Goal: Information Seeking & Learning: Compare options

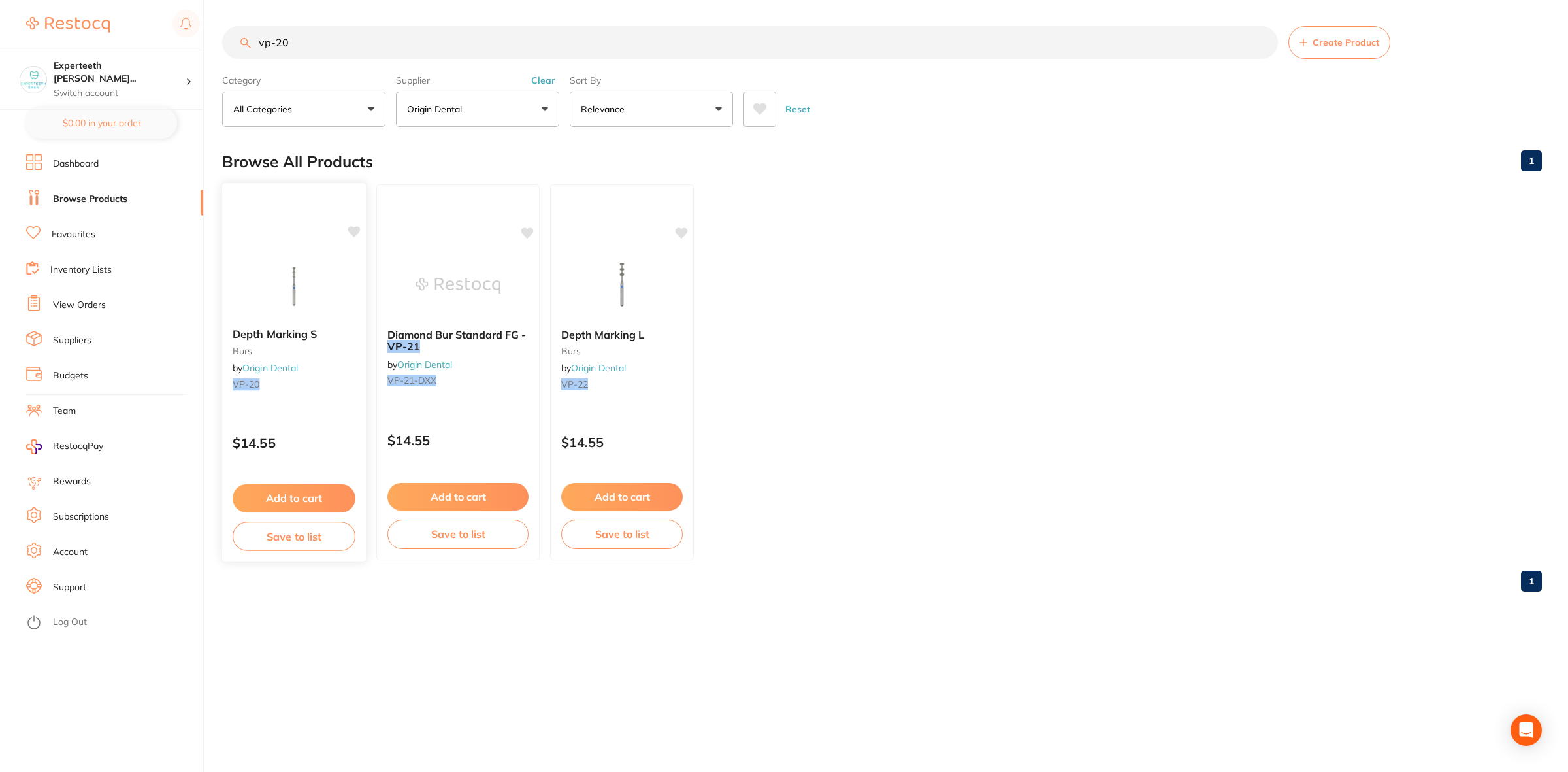
type input "vp-20"
click at [295, 302] on img at bounding box center [294, 284] width 86 height 66
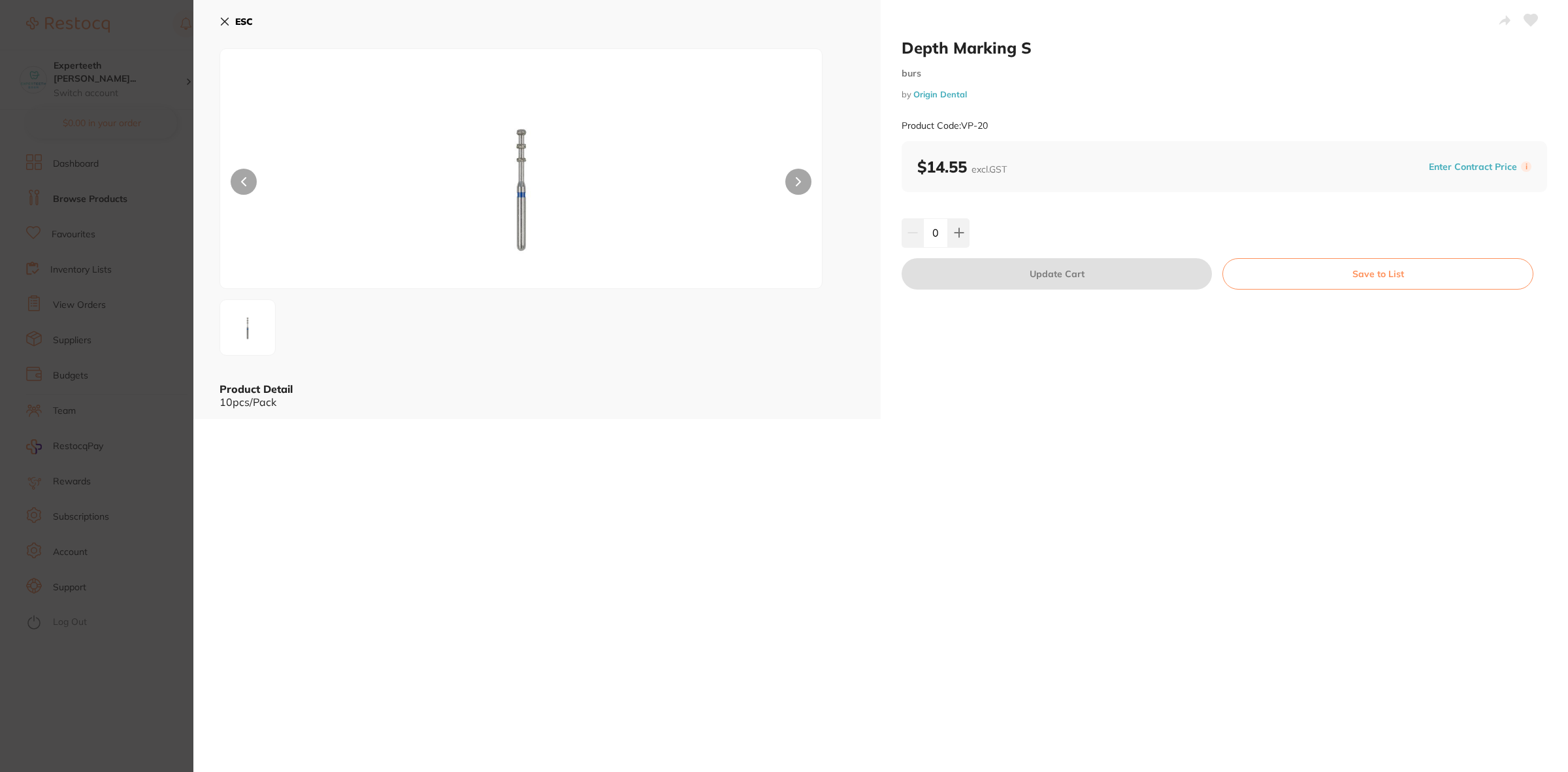
click at [117, 385] on section "Depth Marking S burs by Origin Dental Product Code: VP-20 ESC Product Detail 10…" at bounding box center [784, 386] width 1568 height 772
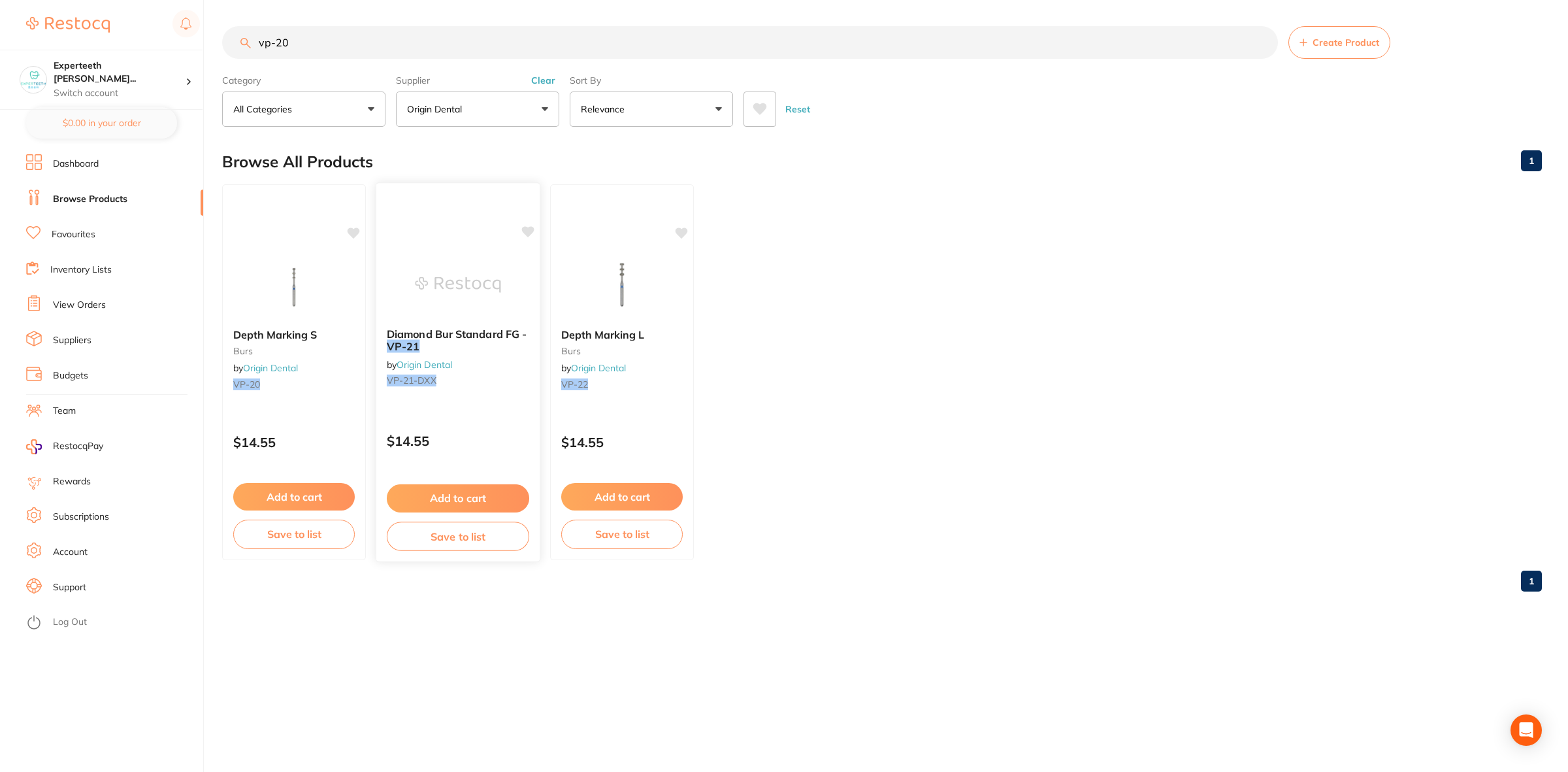
click at [489, 251] on img at bounding box center [457, 284] width 86 height 66
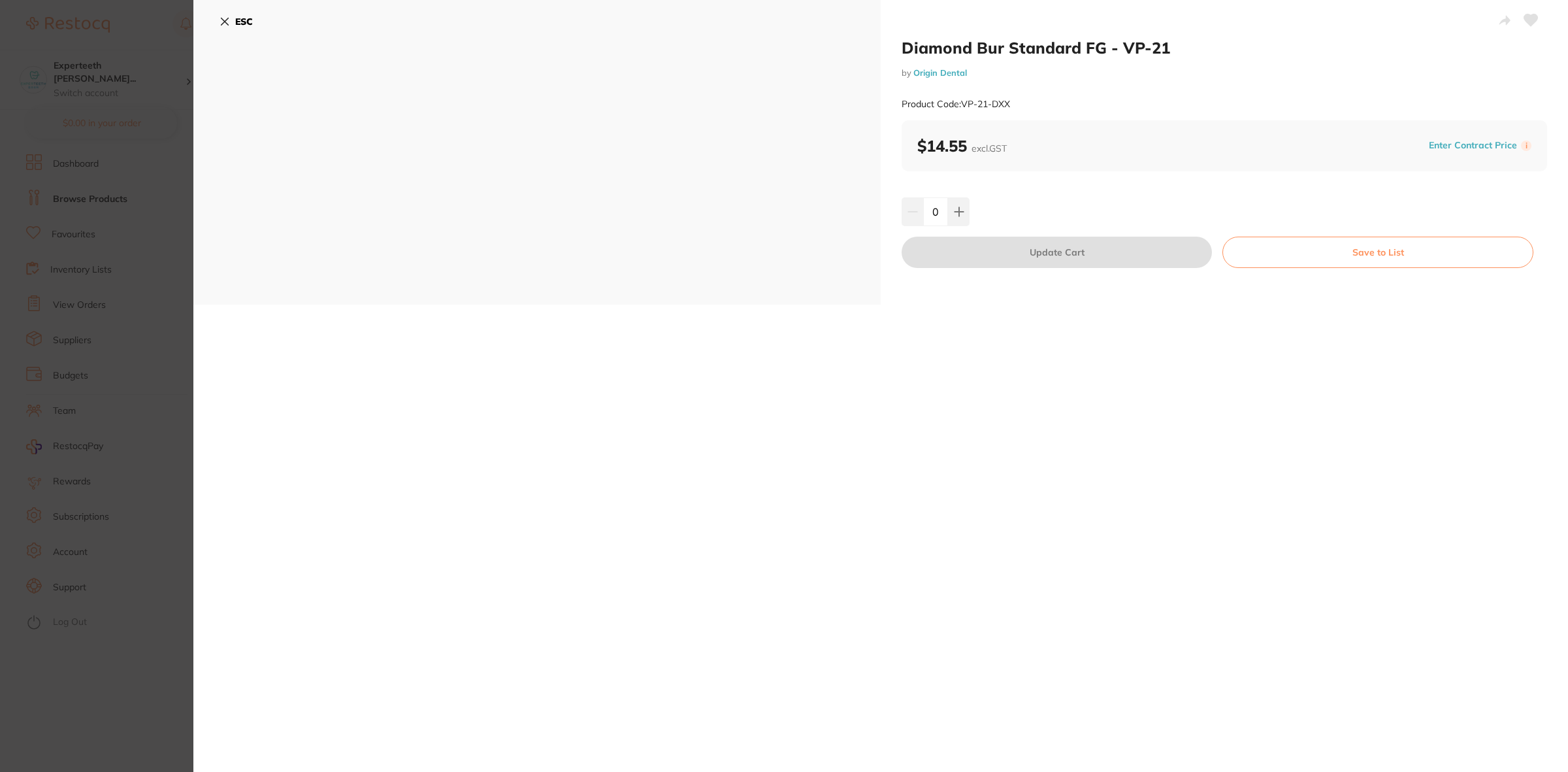
click at [135, 295] on section "Diamond Bur Standard FG - VP-21 by Origin Dental Product Code: VP-21-DXX ESC Di…" at bounding box center [784, 386] width 1568 height 772
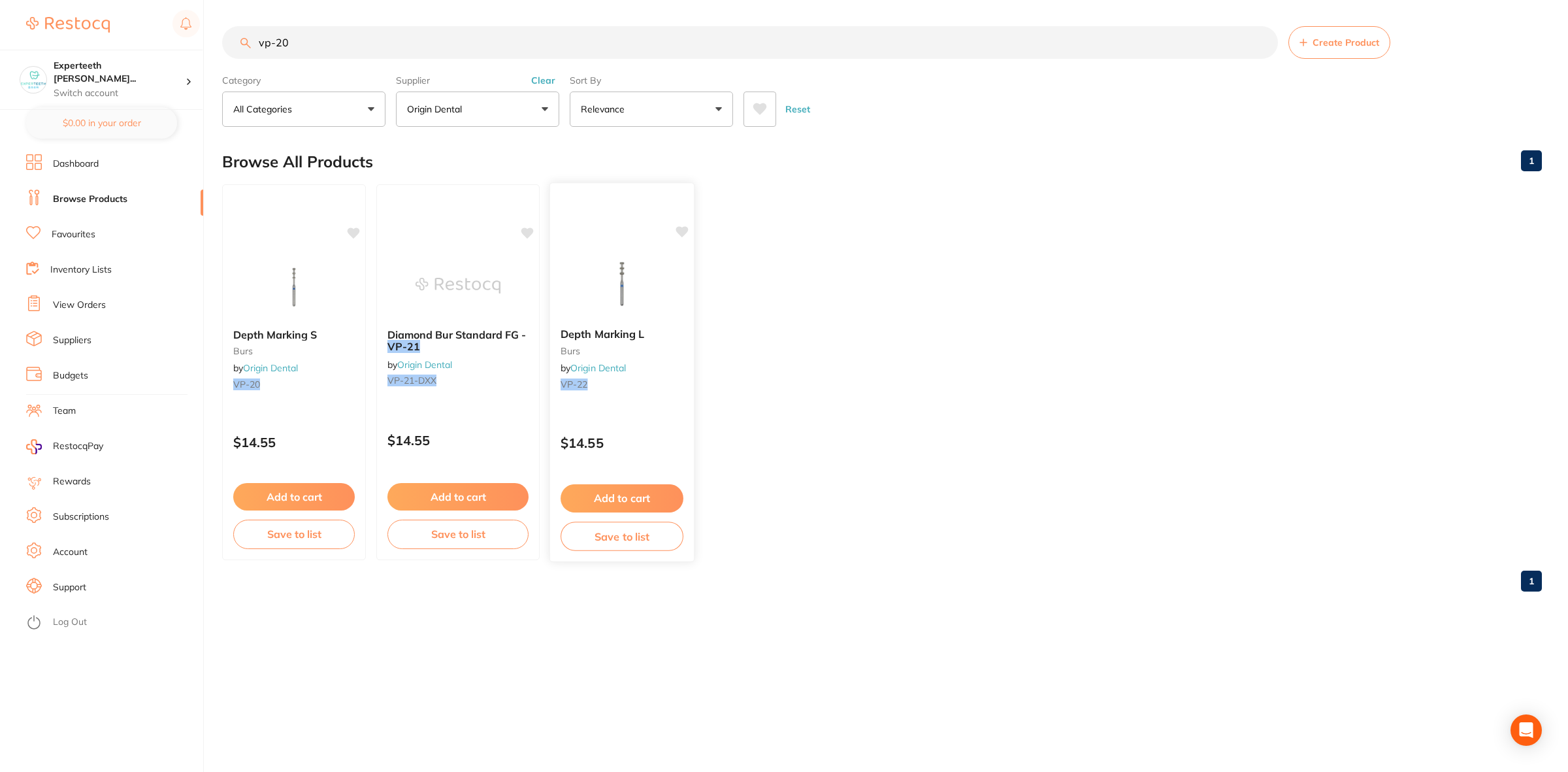
click at [634, 300] on img at bounding box center [621, 284] width 86 height 66
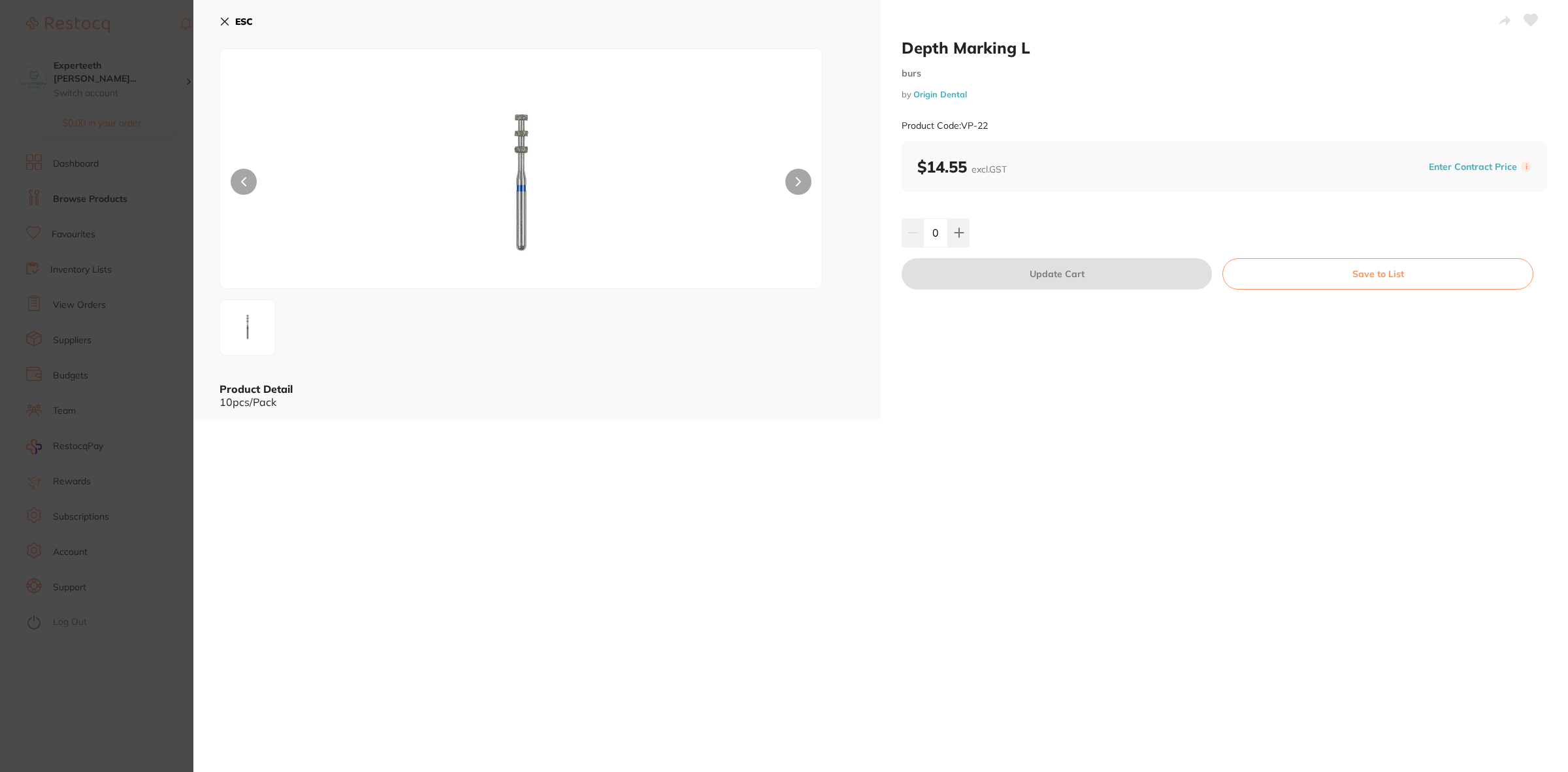
click at [122, 431] on section "Depth Marking L burs by Origin Dental Product Code: VP-22 ESC Product Detail 10…" at bounding box center [784, 386] width 1568 height 772
